Goal: Task Accomplishment & Management: Manage account settings

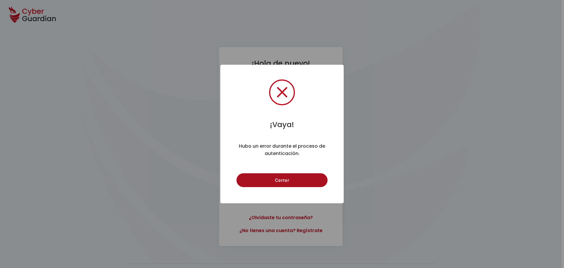
click at [313, 183] on button "Cerrar" at bounding box center [282, 180] width 91 height 14
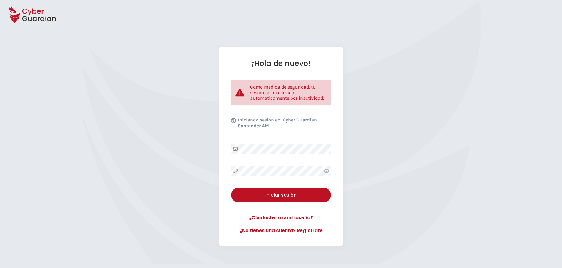
click at [135, 155] on div "¡Hola de nuevo! Como medida de seguridad, tu sesión se ha cerrado automáticamen…" at bounding box center [281, 146] width 562 height 199
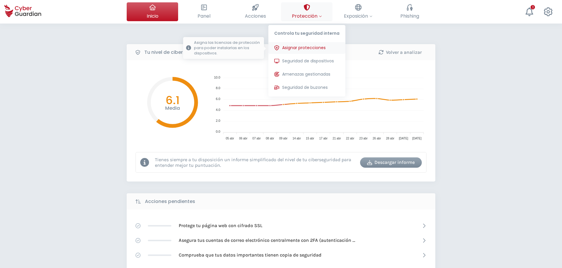
click at [303, 49] on span "Asignar protecciones" at bounding box center [304, 48] width 44 height 6
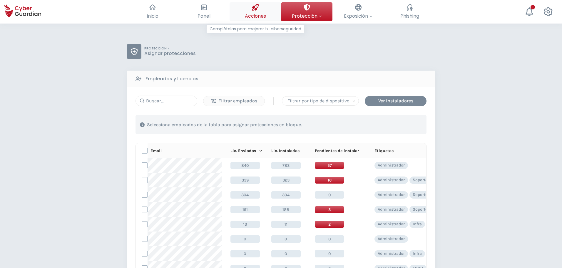
click at [255, 13] on span "Acciones" at bounding box center [255, 15] width 21 height 7
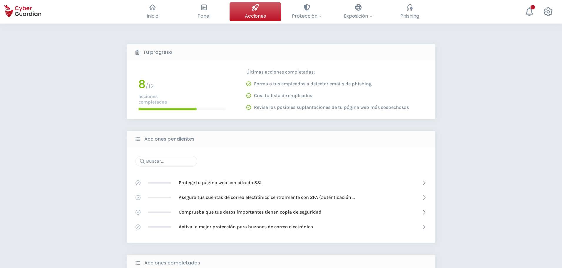
drag, startPoint x: 71, startPoint y: 128, endPoint x: 125, endPoint y: 2, distance: 137.0
